Goal: Task Accomplishment & Management: Complete application form

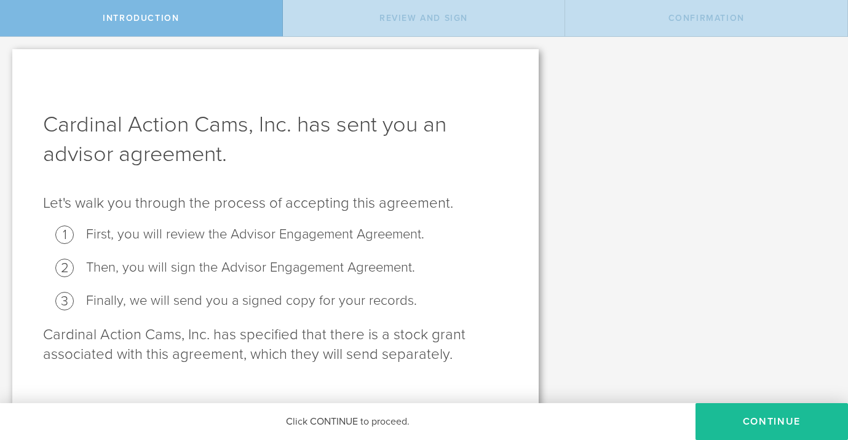
click at [726, 385] on div "Cardinal Action Cams, Inc. has sent you an advisor agreement. Let's walk you th…" at bounding box center [424, 230] width 848 height 386
click at [722, 408] on button "Continue" at bounding box center [771, 421] width 152 height 37
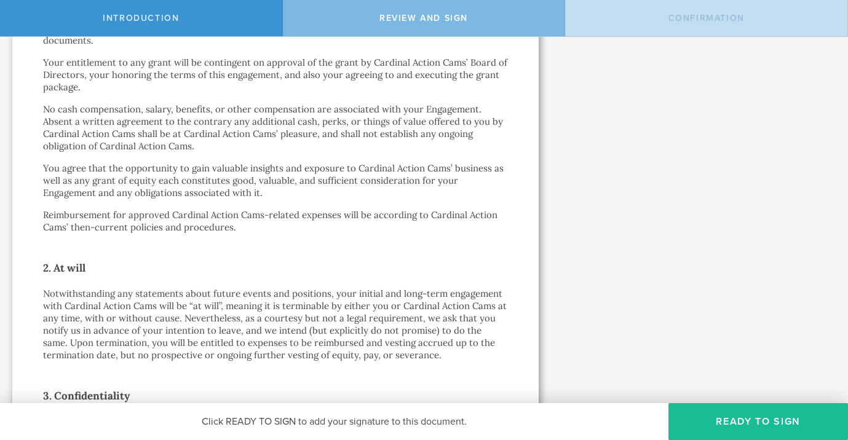
scroll to position [585, 0]
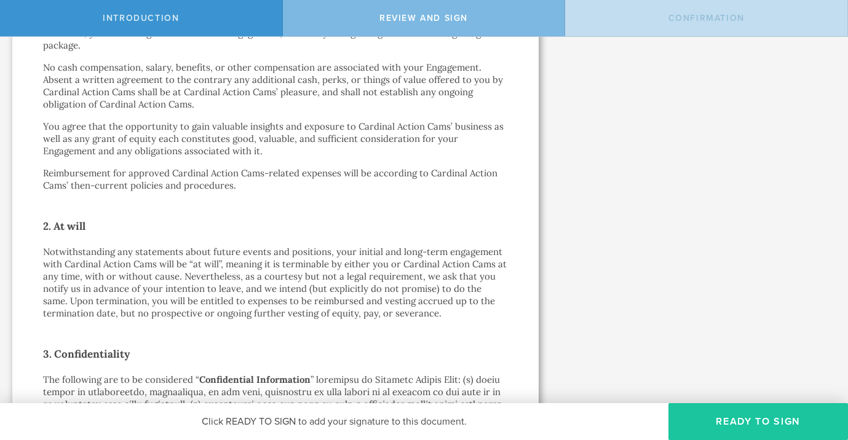
click at [743, 411] on button "Ready to Sign" at bounding box center [758, 421] width 180 height 37
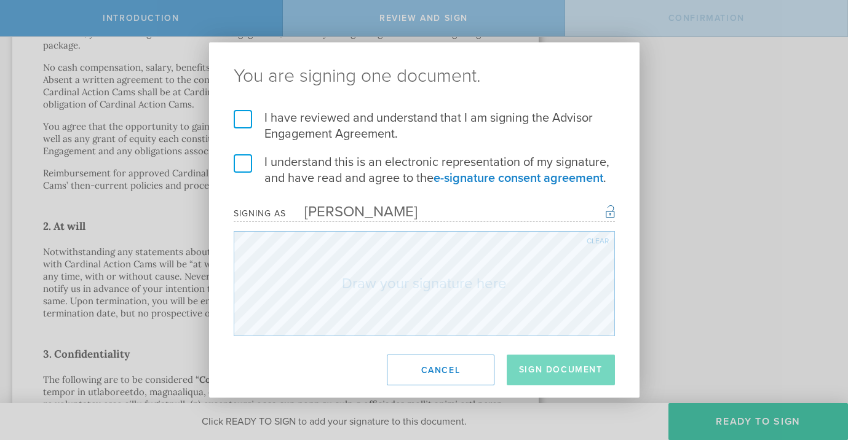
click at [234, 120] on label "I have reviewed and understand that I am signing the Advisor Engagement Agreeme…" at bounding box center [424, 126] width 381 height 32
click at [0, 0] on input "I have reviewed and understand that I am signing the Advisor Engagement Agreeme…" at bounding box center [0, 0] width 0 height 0
click at [234, 164] on label "I understand this is an electronic representation of my signature, and have rea…" at bounding box center [424, 170] width 381 height 32
click at [0, 0] on input "I understand this is an electronic representation of my signature, and have rea…" at bounding box center [0, 0] width 0 height 0
click at [598, 240] on div "Clear" at bounding box center [598, 240] width 22 height 7
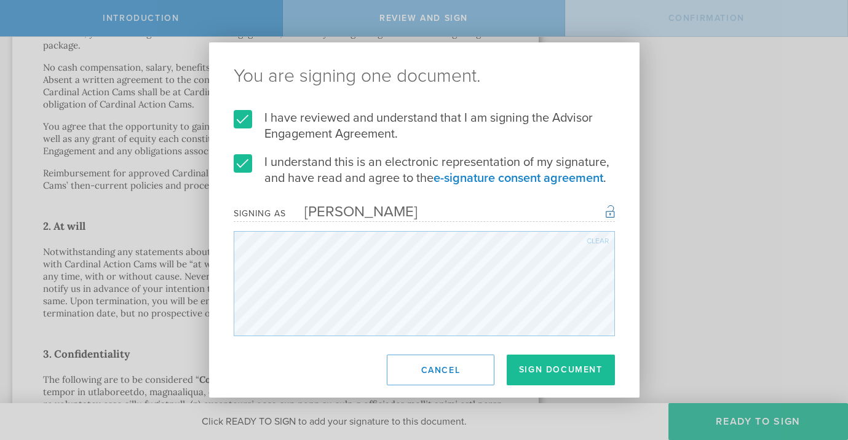
click at [715, 230] on div "You are signing one document. I have reviewed and understand that I am signing …" at bounding box center [424, 220] width 848 height 440
click at [596, 240] on div "Clear" at bounding box center [598, 240] width 22 height 7
click at [599, 238] on div "Clear" at bounding box center [598, 240] width 22 height 7
click at [568, 376] on button "Sign Document" at bounding box center [561, 370] width 108 height 31
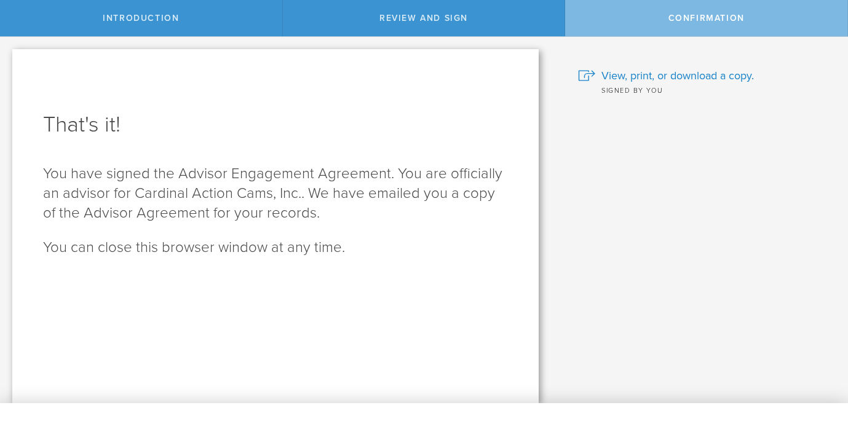
scroll to position [0, 0]
click at [693, 77] on span "View, print, or download a copy." at bounding box center [677, 76] width 152 height 16
